Goal: Task Accomplishment & Management: Manage account settings

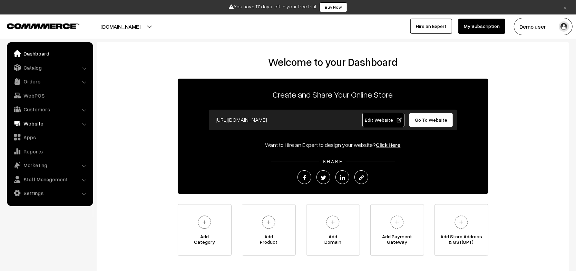
click at [60, 121] on link "Website" at bounding box center [50, 123] width 82 height 12
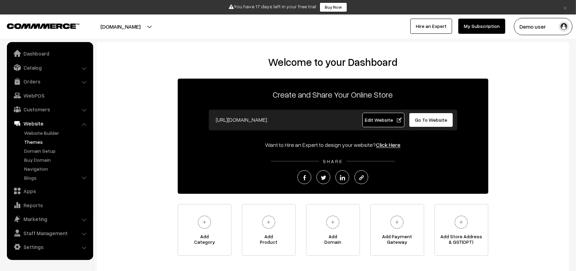
click at [38, 143] on link "Themes" at bounding box center [56, 141] width 68 height 7
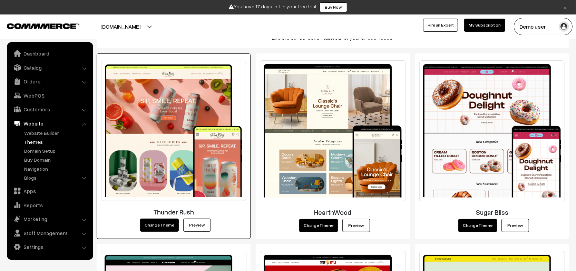
scroll to position [113, 0]
click at [204, 227] on link "Preview" at bounding box center [197, 225] width 28 height 13
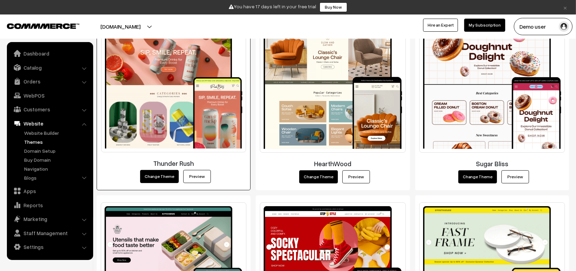
scroll to position [179, 0]
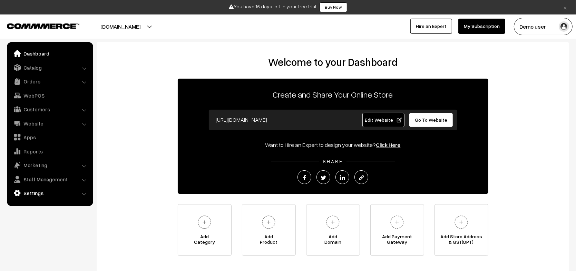
click at [33, 193] on link "Settings" at bounding box center [50, 193] width 82 height 12
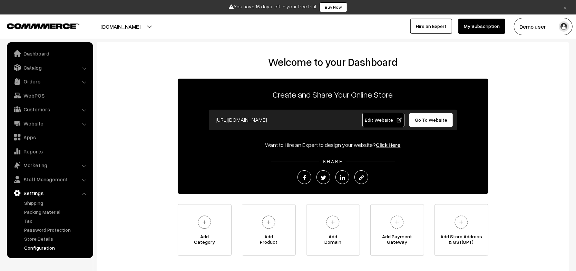
click at [39, 247] on link "Configuration" at bounding box center [56, 247] width 68 height 7
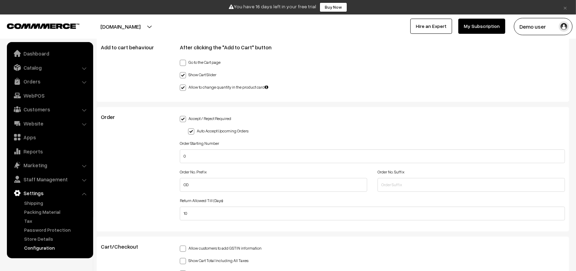
scroll to position [1588, 0]
click at [55, 87] on link "Orders" at bounding box center [50, 81] width 82 height 12
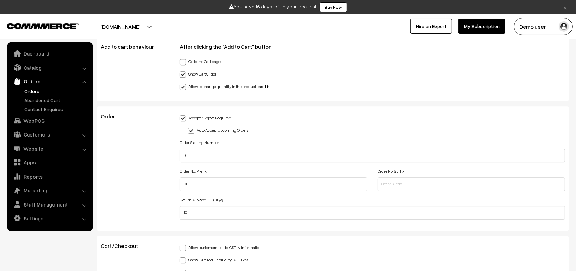
click at [37, 94] on link "Orders" at bounding box center [56, 91] width 68 height 7
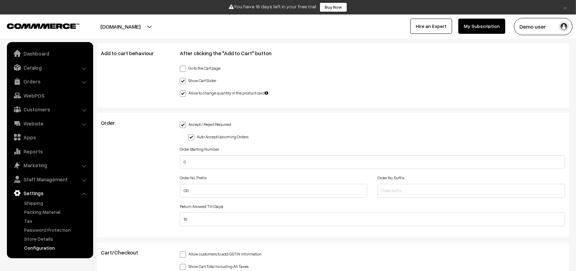
scroll to position [548, 0]
click at [220, 187] on input "OD" at bounding box center [273, 191] width 187 height 14
click at [247, 184] on input "OD" at bounding box center [273, 191] width 187 height 14
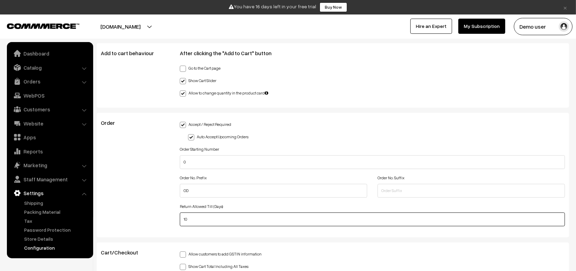
click at [228, 217] on input "10" at bounding box center [372, 220] width 385 height 14
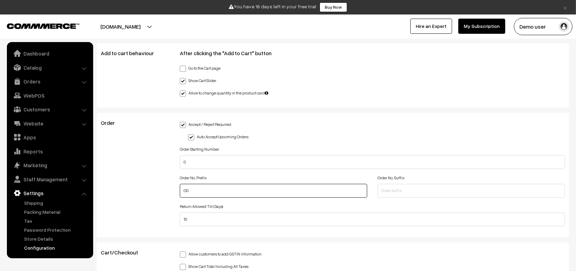
click at [224, 185] on input "OD" at bounding box center [273, 191] width 187 height 14
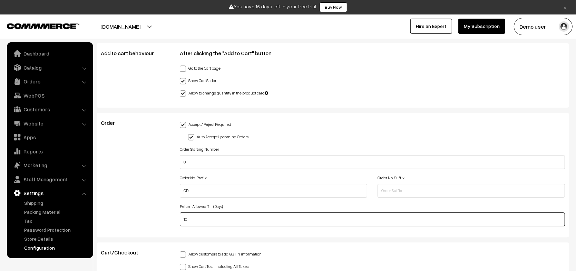
click at [234, 213] on input "10" at bounding box center [372, 220] width 385 height 14
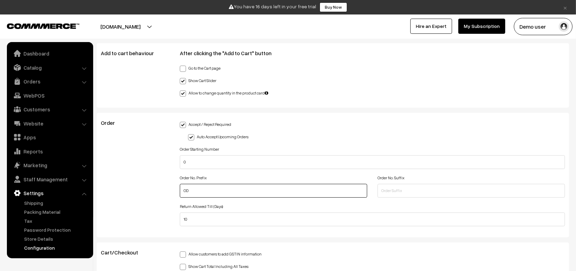
click at [228, 189] on input "OD" at bounding box center [273, 191] width 187 height 14
click at [209, 184] on input "OD" at bounding box center [273, 191] width 187 height 14
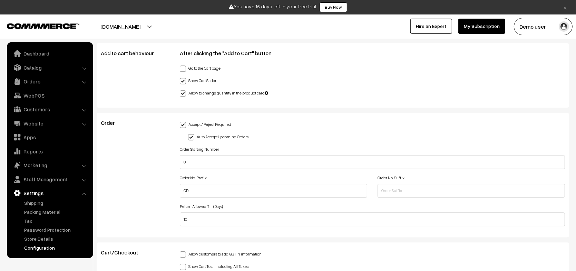
click at [246, 173] on div "Order No. Prefix OD" at bounding box center [273, 185] width 187 height 24
click at [248, 173] on div "Order No. Prefix OD" at bounding box center [273, 185] width 187 height 24
